Goal: Find contact information: Find contact information

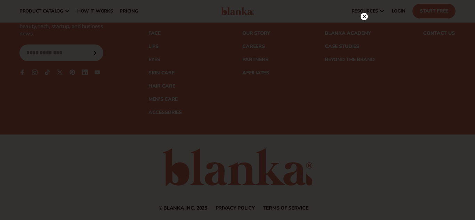
scroll to position [1854, 0]
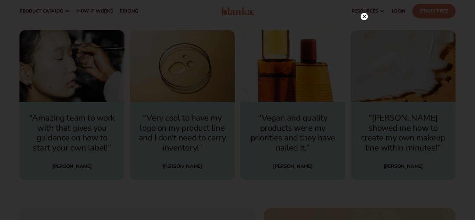
click at [362, 16] on circle at bounding box center [364, 16] width 7 height 7
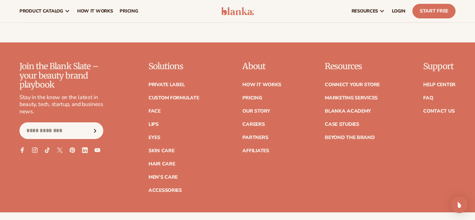
scroll to position [2722, 0]
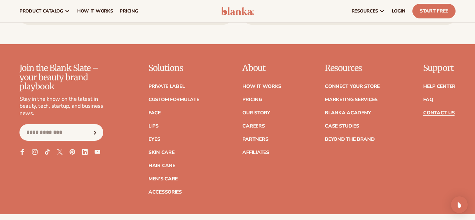
click at [439, 111] on link "Contact Us" at bounding box center [438, 113] width 31 height 5
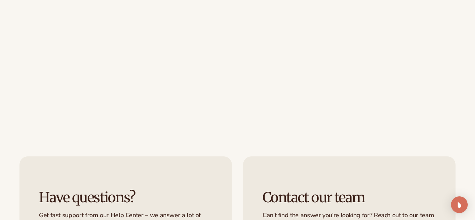
scroll to position [402, 0]
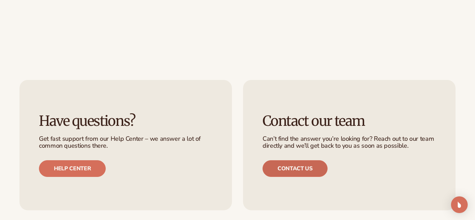
click at [291, 172] on link "Contact us" at bounding box center [295, 168] width 65 height 17
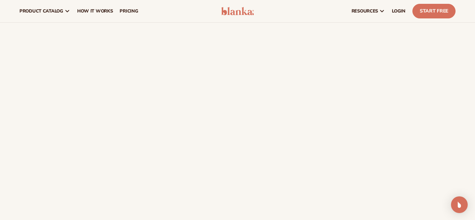
scroll to position [217, 0]
